Goal: Transaction & Acquisition: Purchase product/service

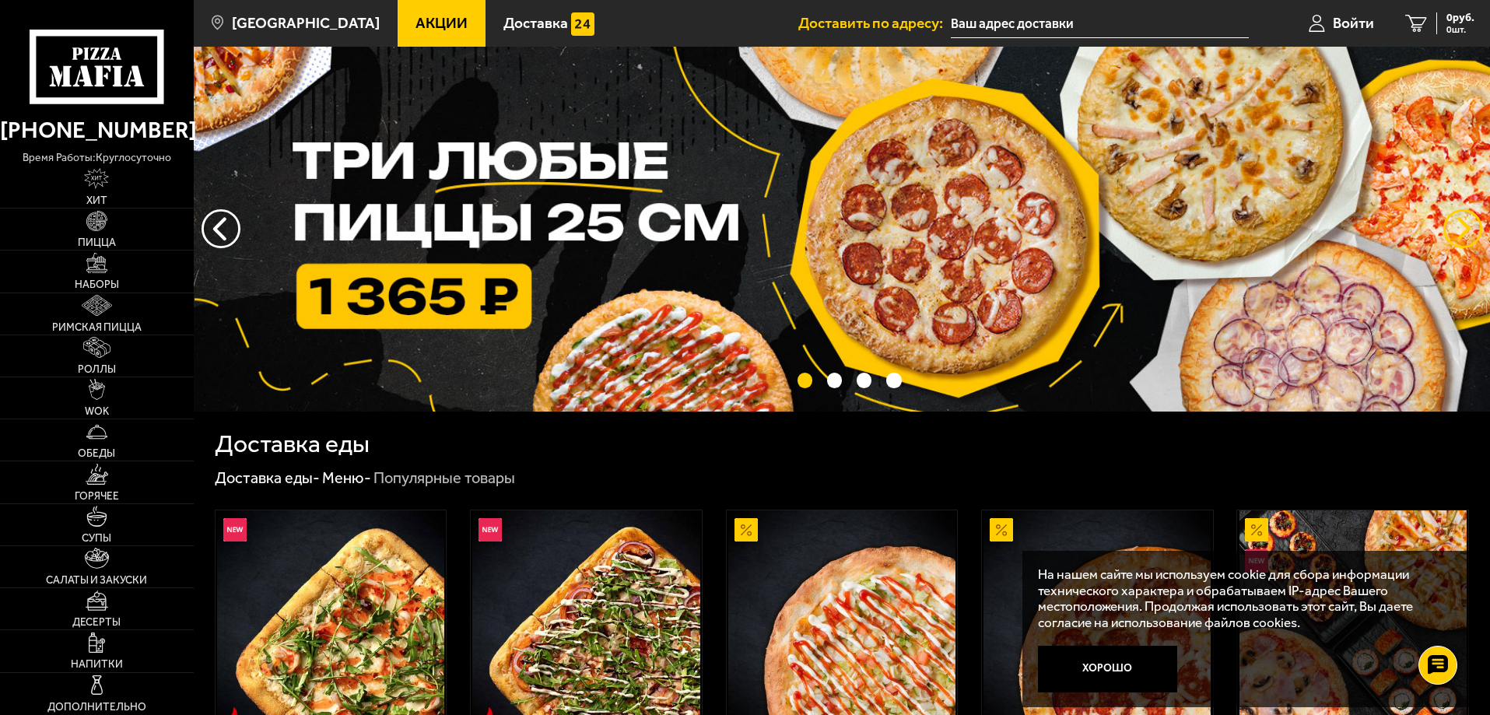
click at [1470, 223] on button "предыдущий" at bounding box center [1463, 228] width 39 height 39
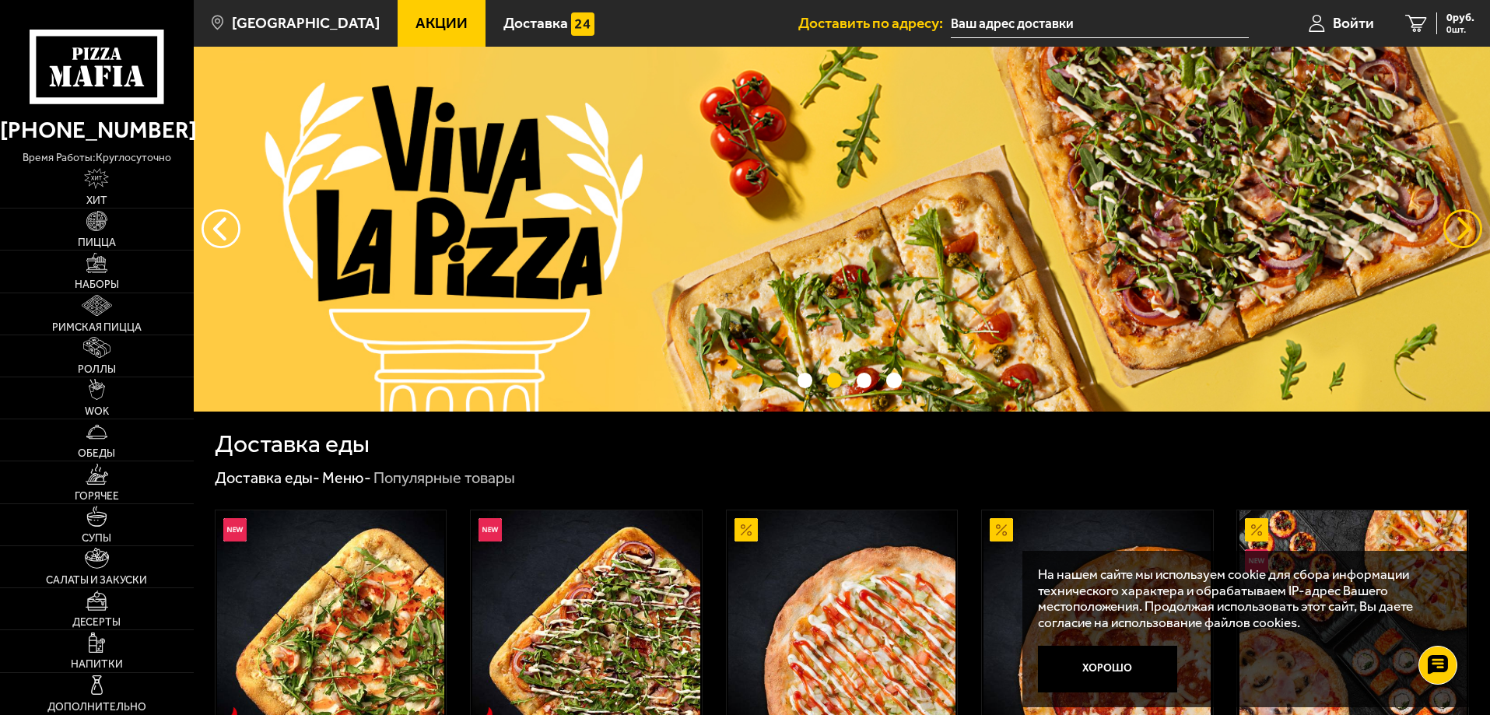
click at [1470, 223] on button "предыдущий" at bounding box center [1463, 228] width 39 height 39
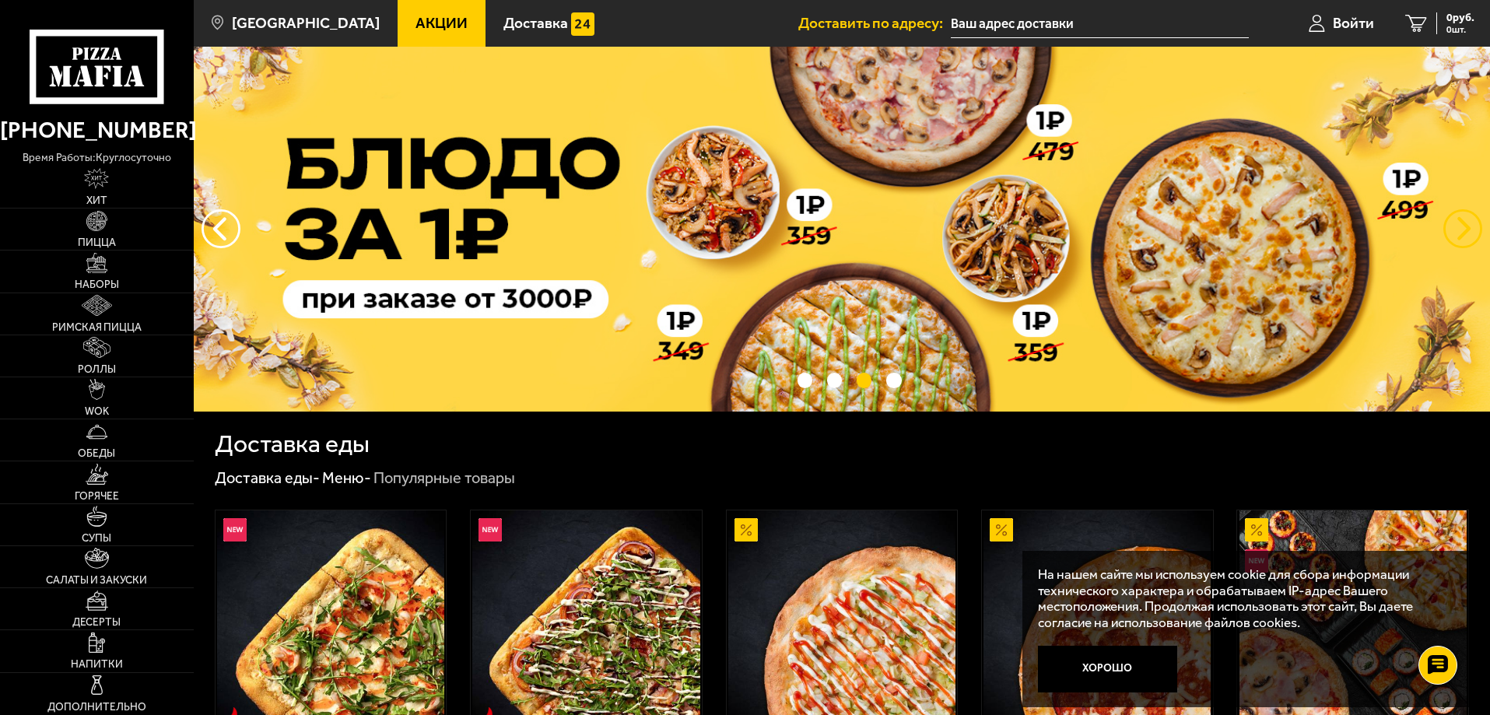
click at [1470, 223] on button "предыдущий" at bounding box center [1463, 228] width 39 height 39
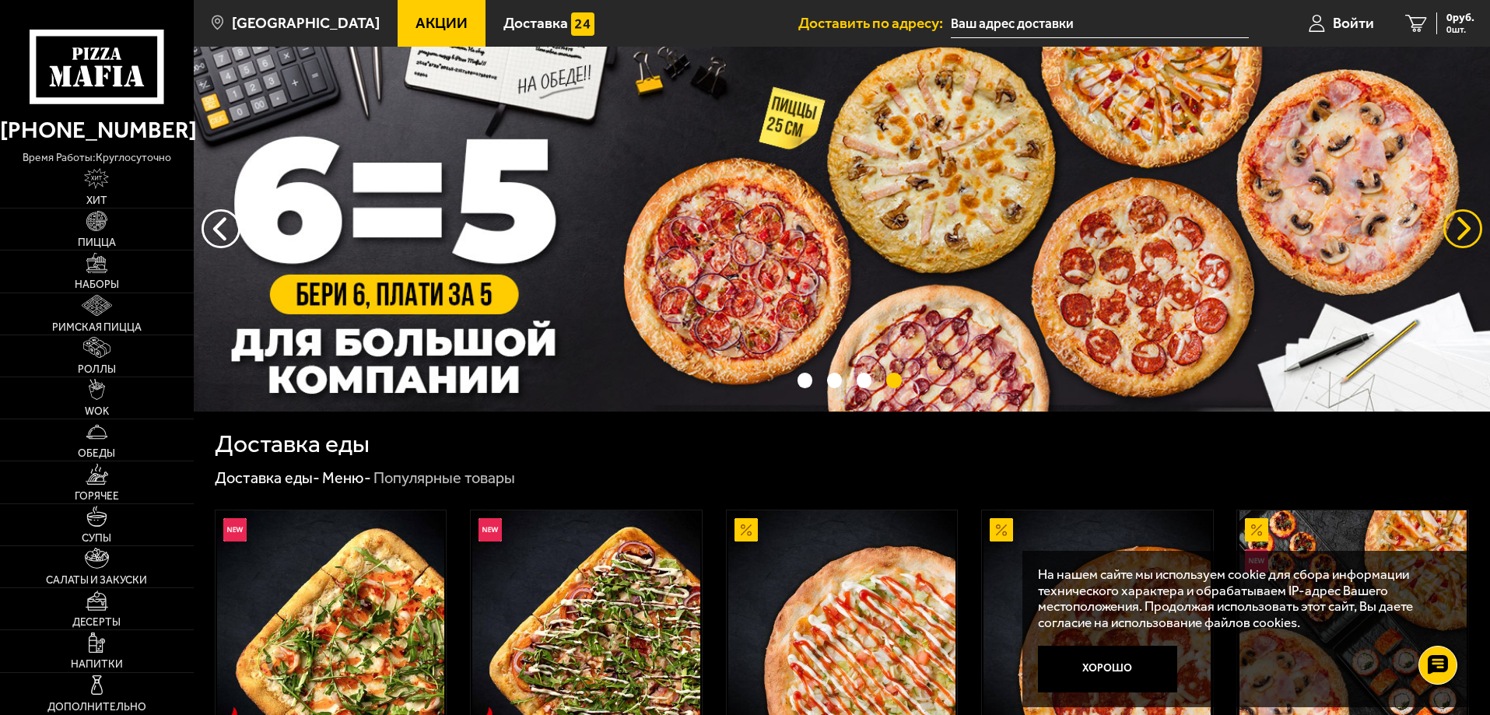
click at [1470, 223] on button "предыдущий" at bounding box center [1463, 228] width 39 height 39
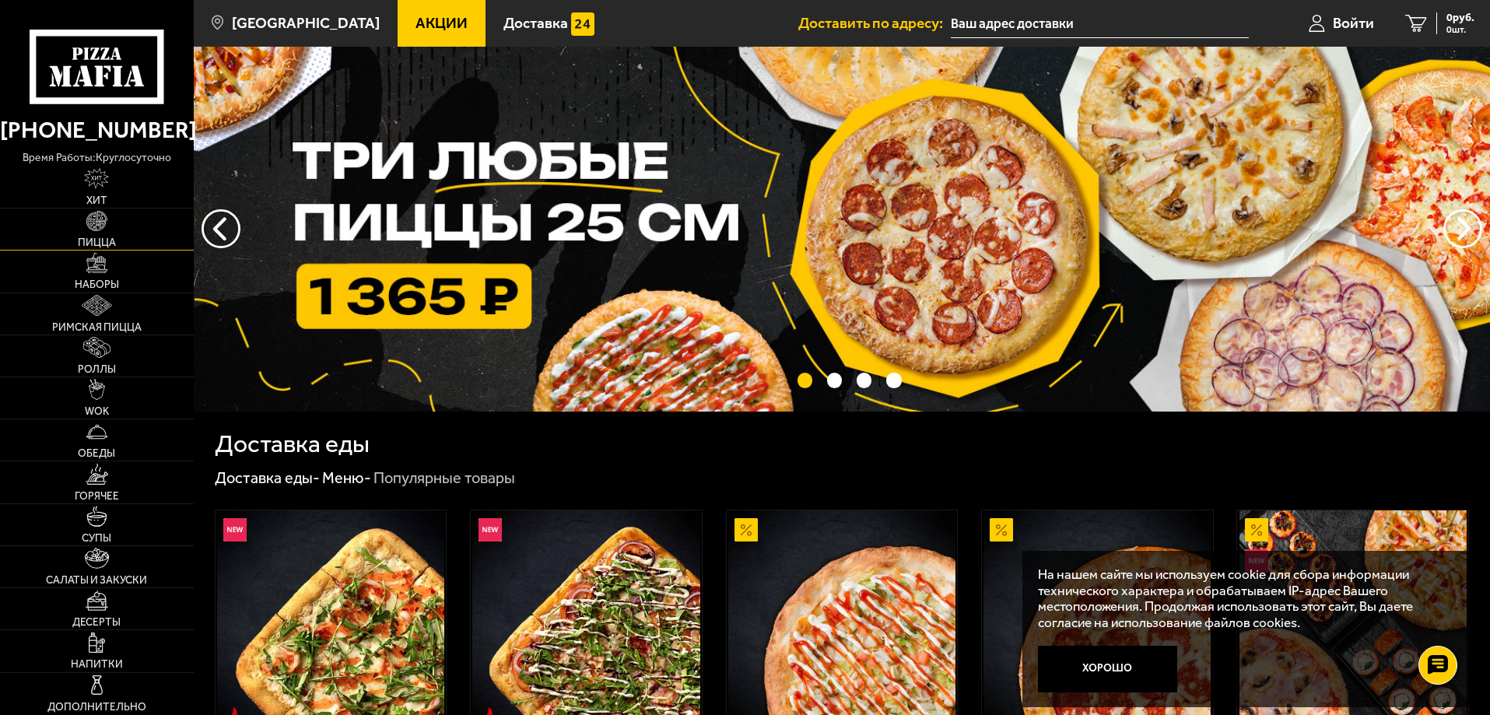
click at [96, 230] on img at bounding box center [96, 221] width 21 height 21
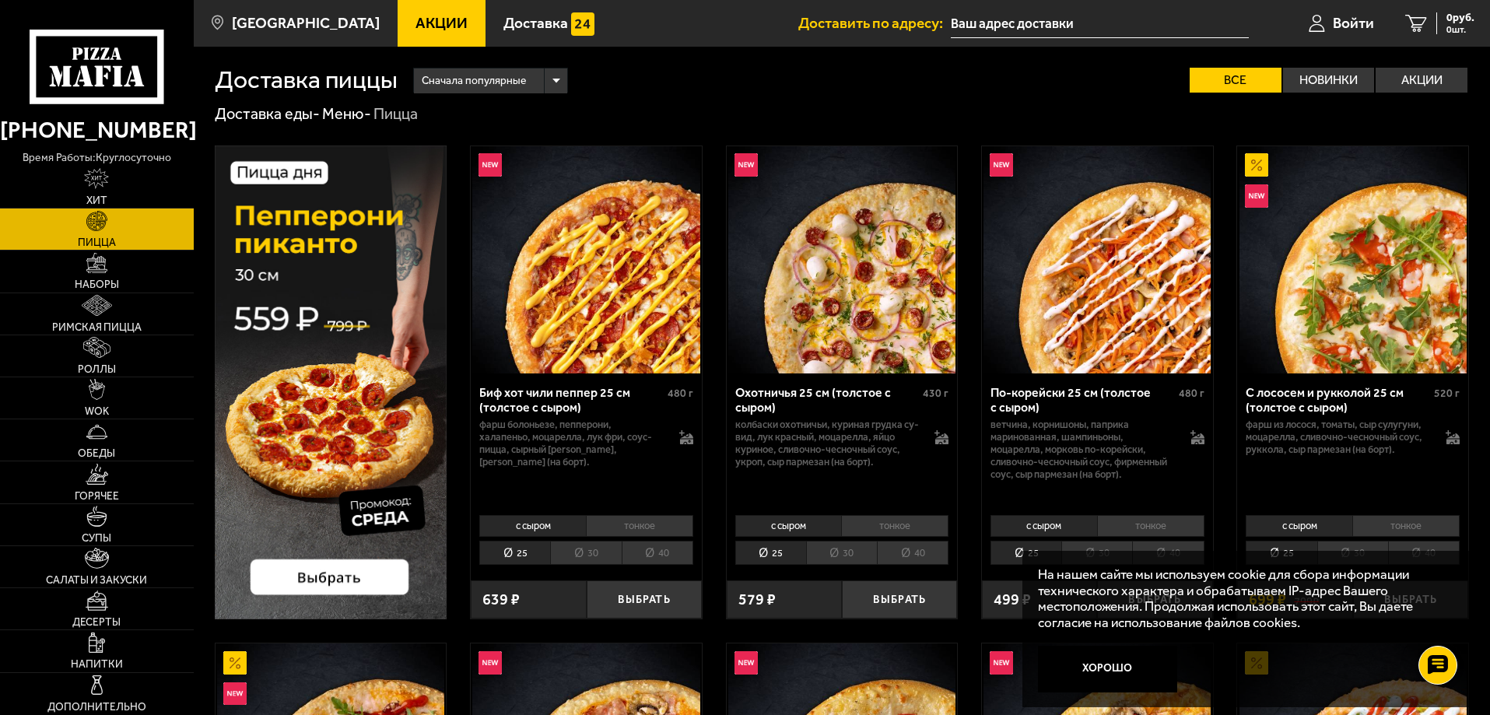
click at [578, 553] on li "30" at bounding box center [585, 553] width 71 height 24
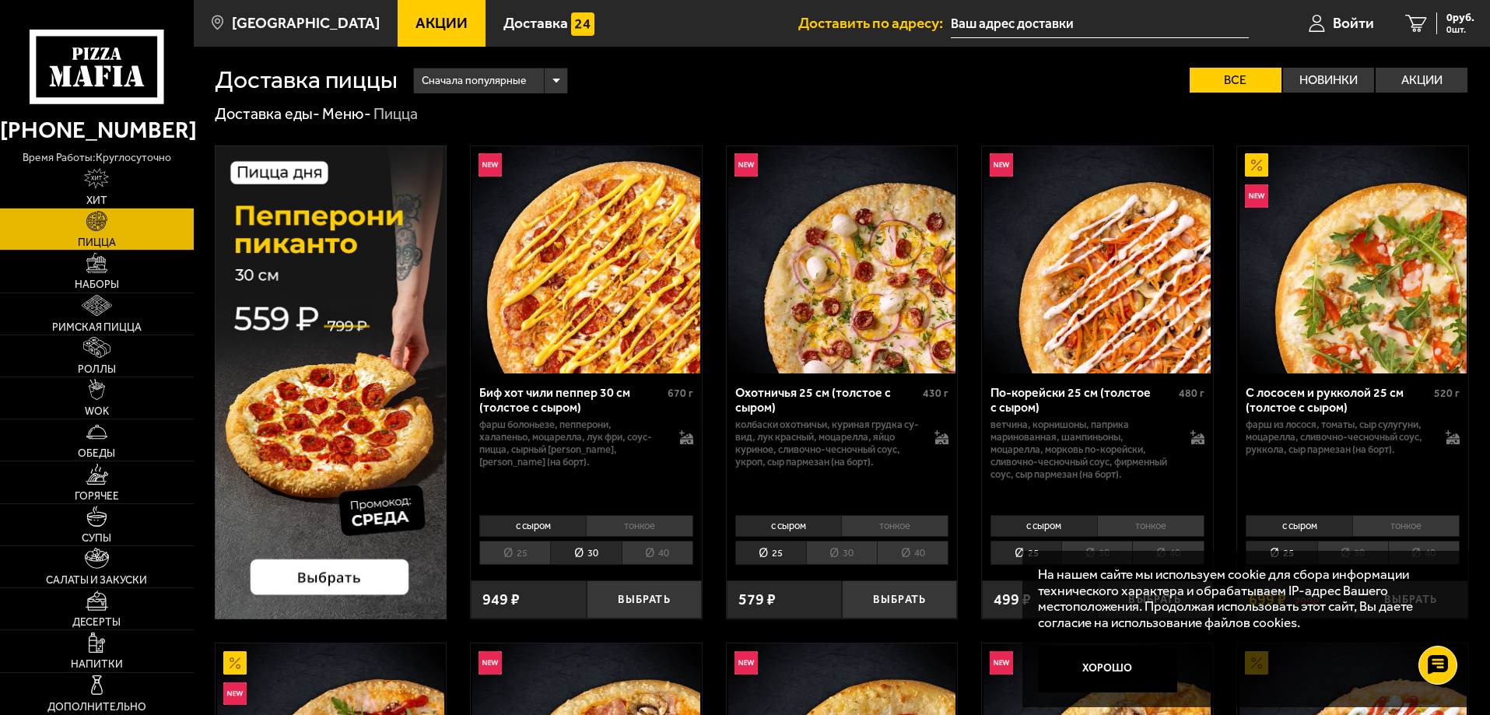
click at [369, 363] on img at bounding box center [331, 383] width 233 height 474
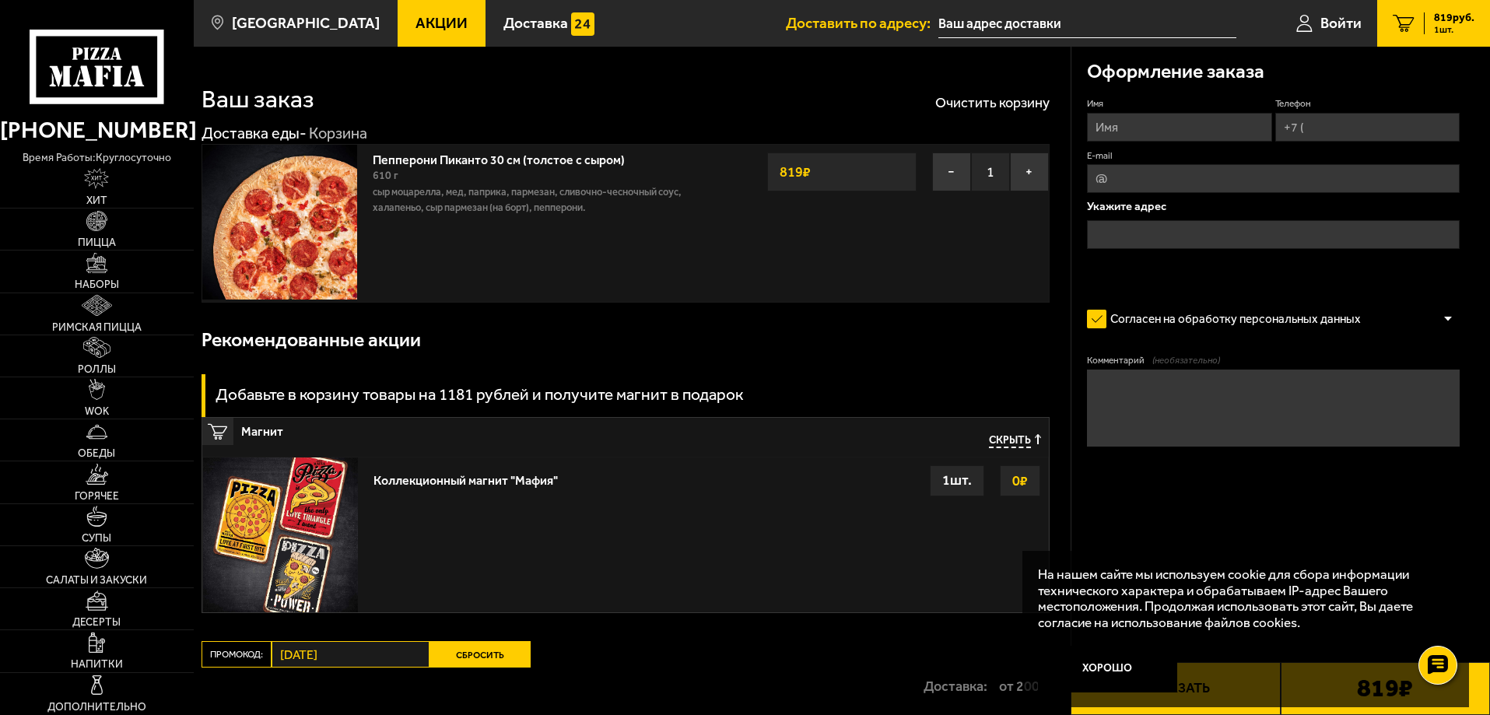
click at [498, 652] on button "Сбросить" at bounding box center [480, 654] width 101 height 26
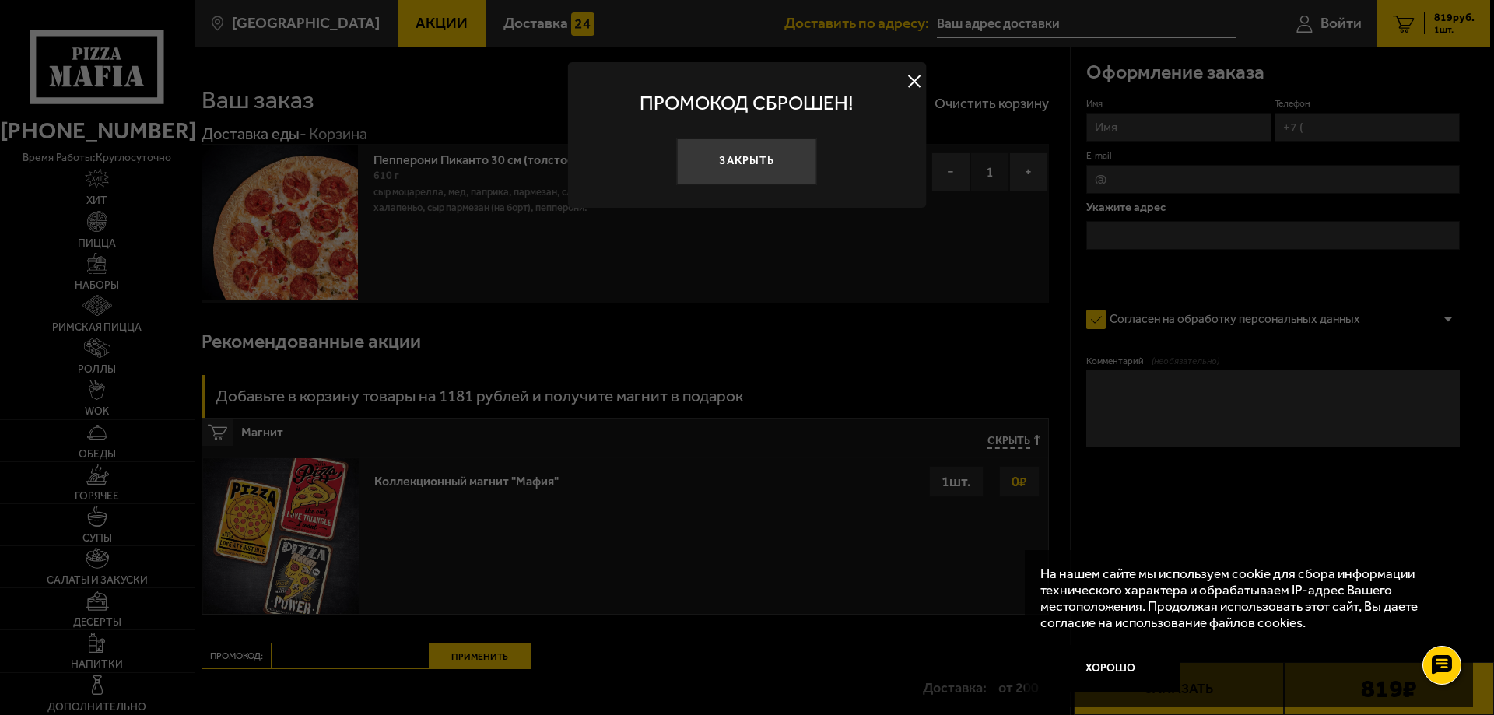
click at [783, 162] on button "Закрыть" at bounding box center [747, 162] width 140 height 47
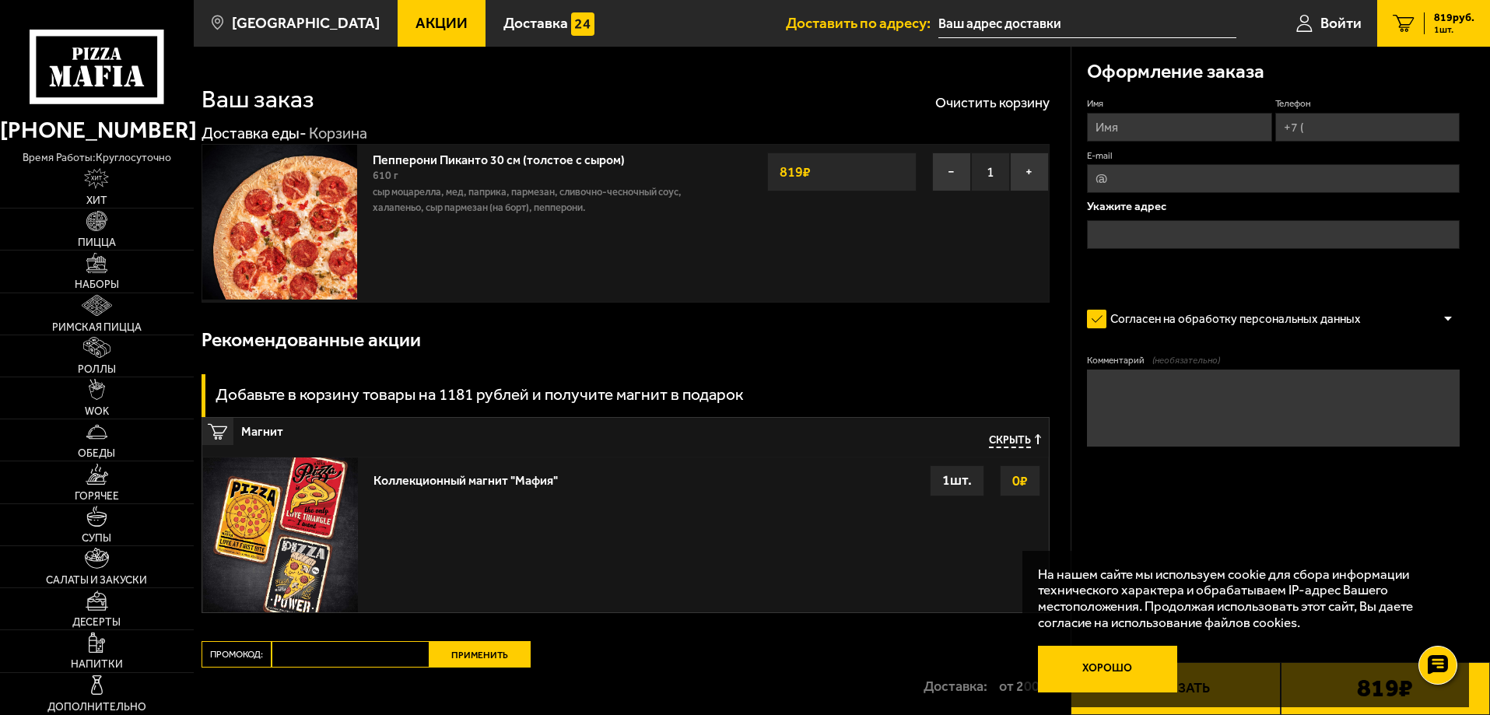
click at [1112, 670] on button "Хорошо" at bounding box center [1108, 669] width 140 height 47
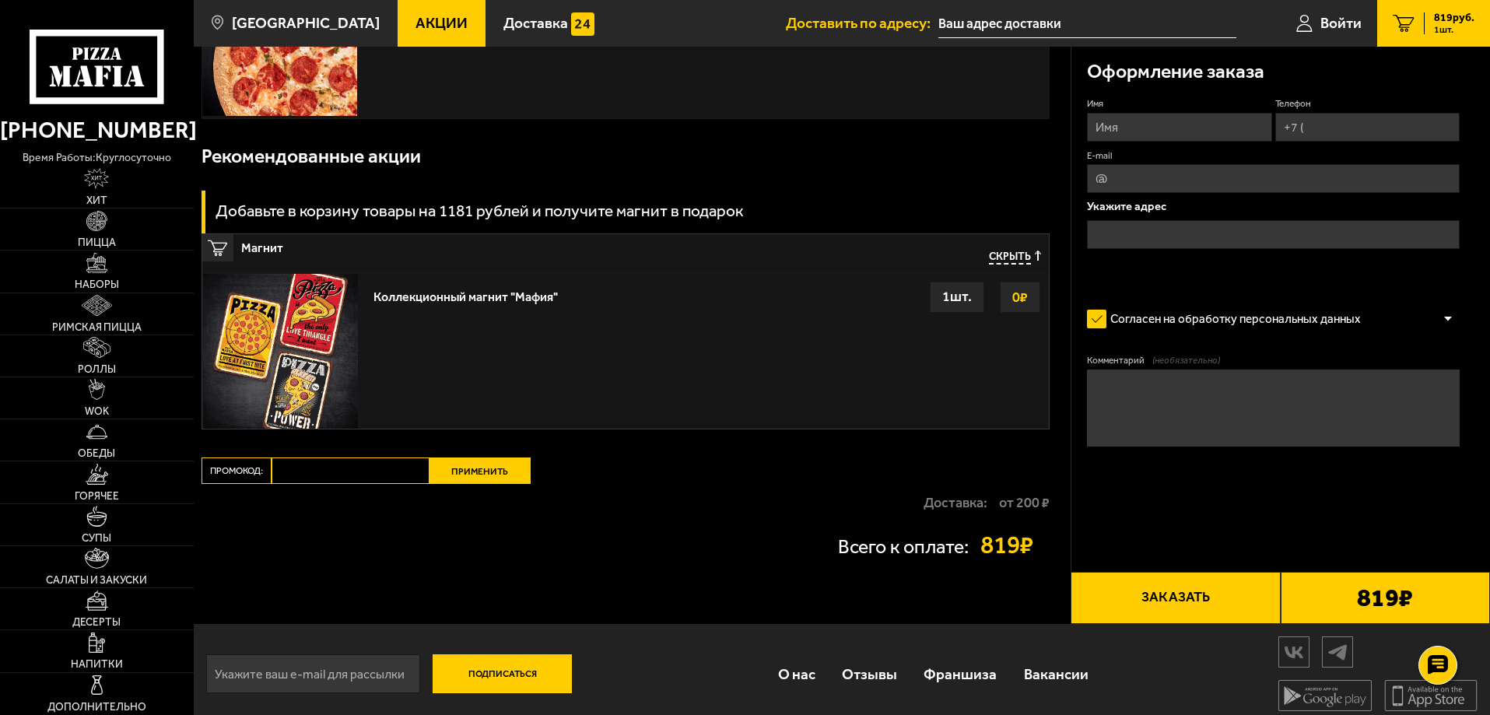
scroll to position [195, 0]
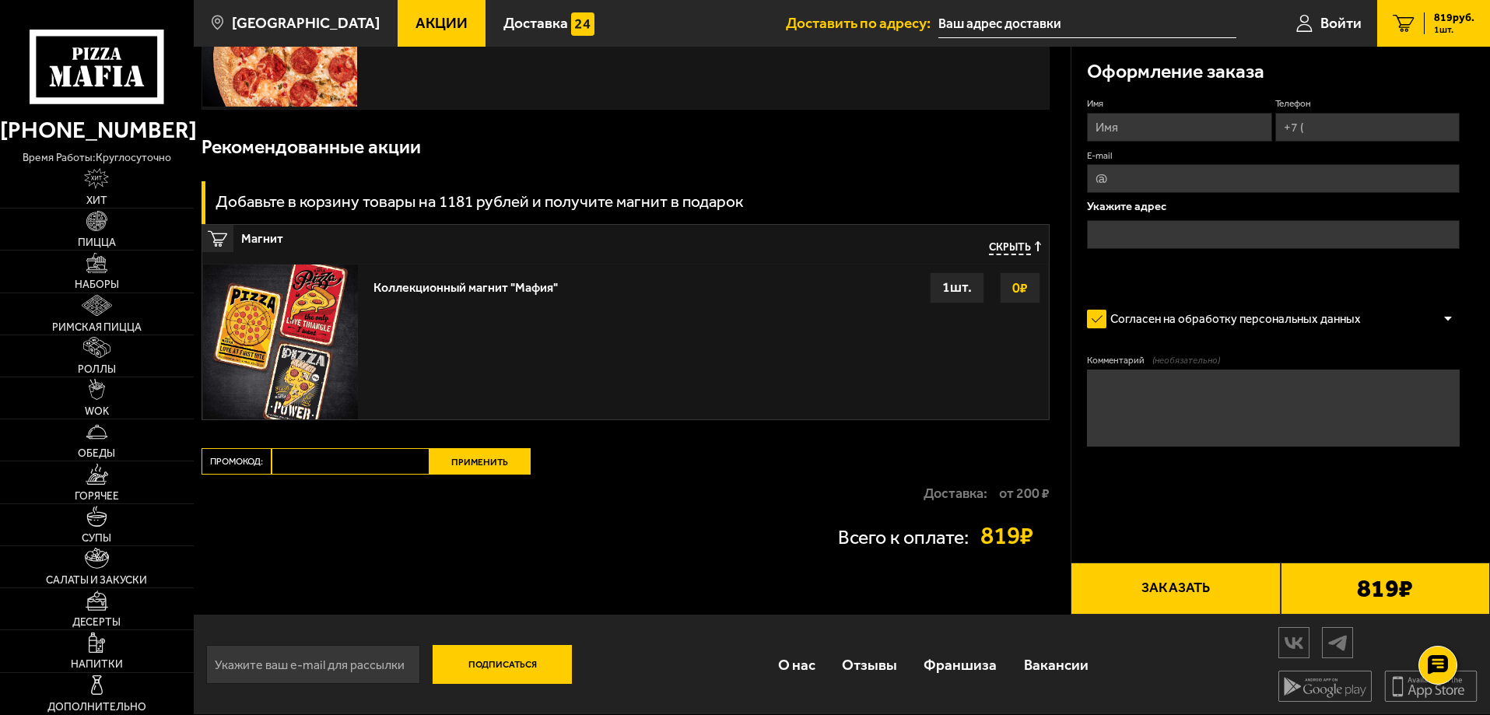
click at [374, 465] on input "Промокод:" at bounding box center [351, 461] width 158 height 26
type input "[DATE]"
click at [451, 460] on button "Применить" at bounding box center [480, 461] width 101 height 26
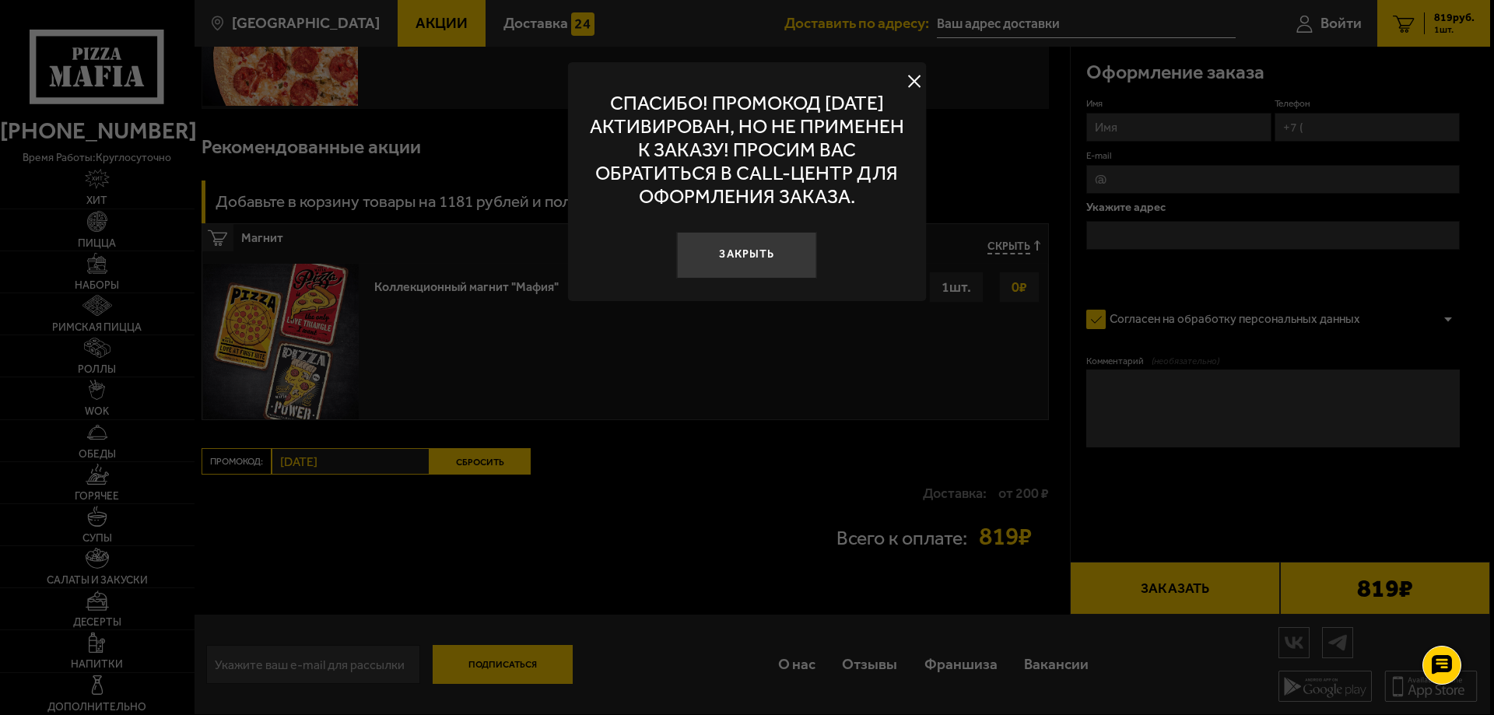
click at [908, 77] on button at bounding box center [914, 81] width 23 height 23
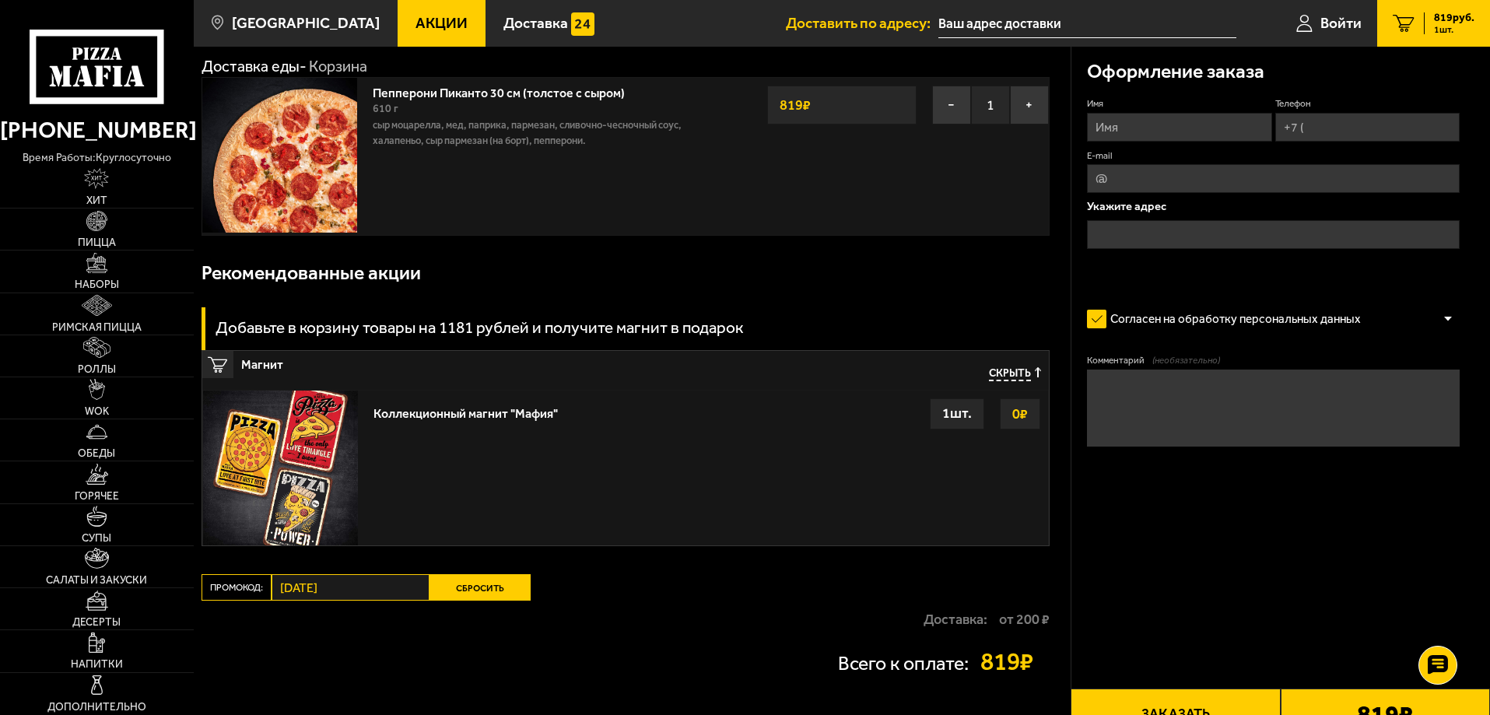
scroll to position [0, 0]
